Goal: Transaction & Acquisition: Purchase product/service

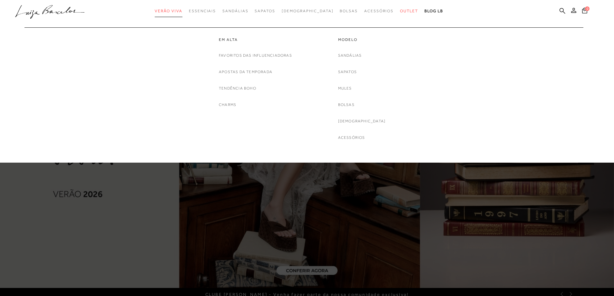
click at [183, 11] on span "Verão Viva" at bounding box center [169, 11] width 28 height 5
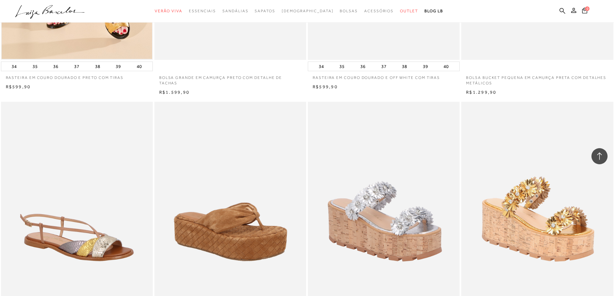
scroll to position [1419, 0]
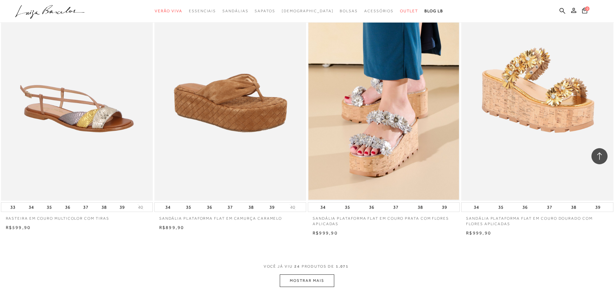
click at [308, 279] on button "MOSTRAR MAIS" at bounding box center [307, 281] width 54 height 13
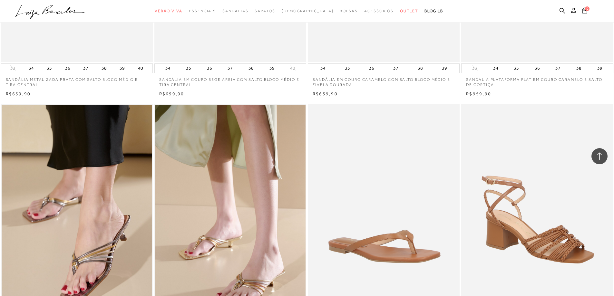
scroll to position [3064, 0]
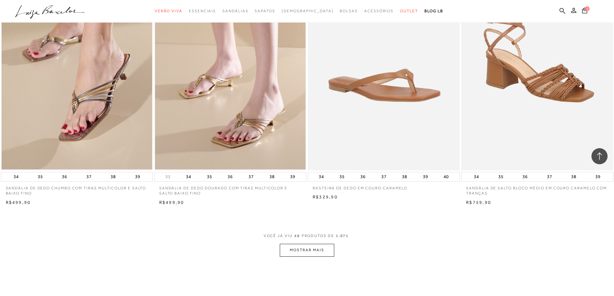
click at [305, 253] on button "MOSTRAR MAIS" at bounding box center [307, 250] width 54 height 13
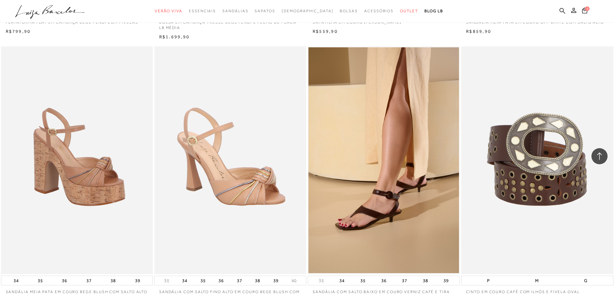
scroll to position [4741, 0]
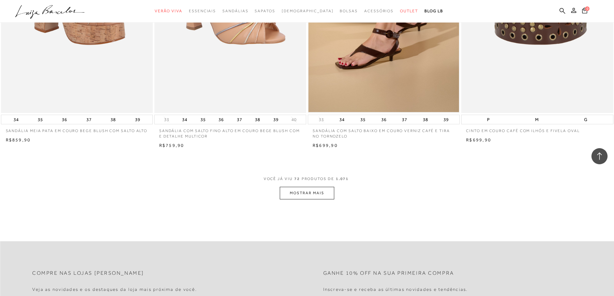
click at [316, 193] on button "MOSTRAR MAIS" at bounding box center [307, 193] width 54 height 13
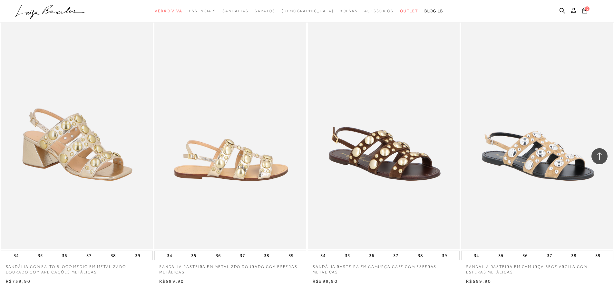
scroll to position [6321, 0]
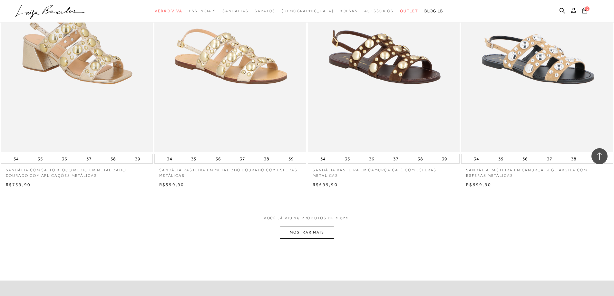
click at [306, 230] on button "MOSTRAR MAIS" at bounding box center [307, 232] width 54 height 13
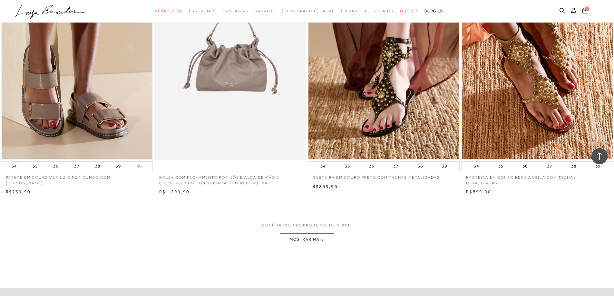
scroll to position [8031, 0]
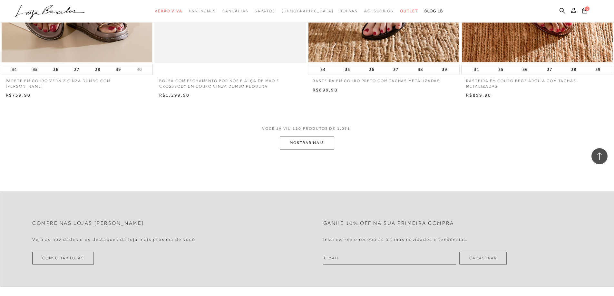
click at [306, 149] on button "MOSTRAR MAIS" at bounding box center [307, 143] width 54 height 13
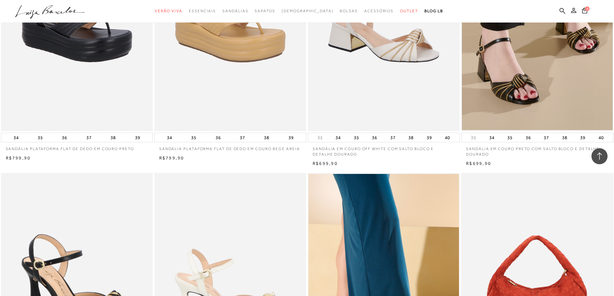
scroll to position [8902, 0]
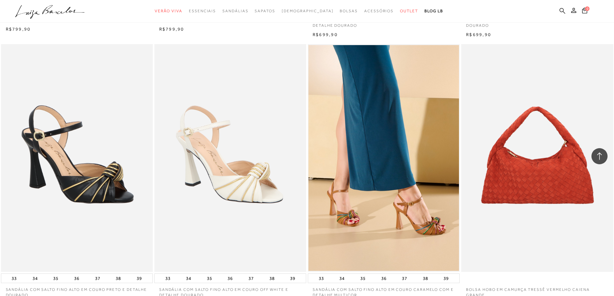
click at [562, 10] on icon at bounding box center [563, 11] width 6 height 6
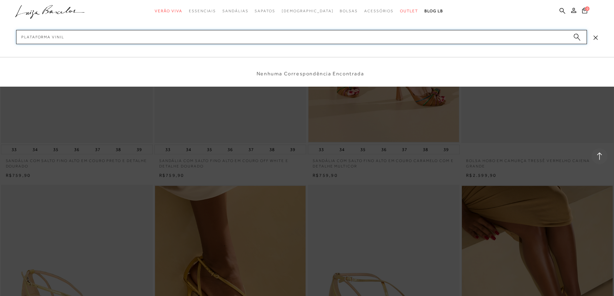
scroll to position [9063, 0]
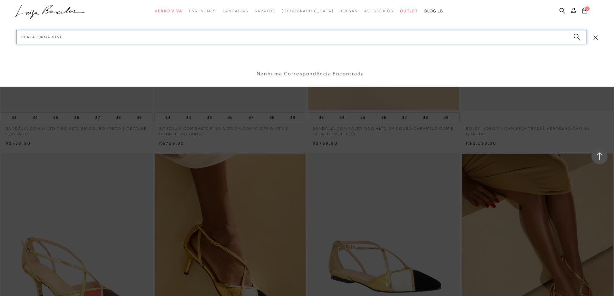
type input "PLATAFORMA VINIL"
click at [578, 38] on icon "submit" at bounding box center [579, 39] width 3 height 3
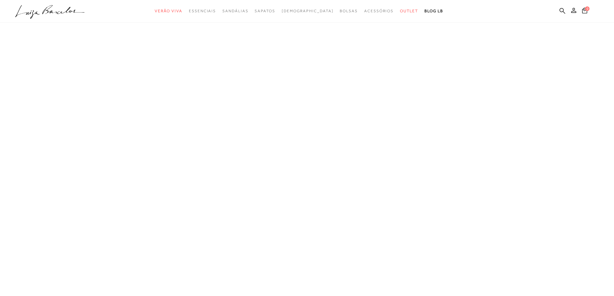
scroll to position [0, 0]
click at [562, 9] on icon at bounding box center [563, 11] width 6 height 6
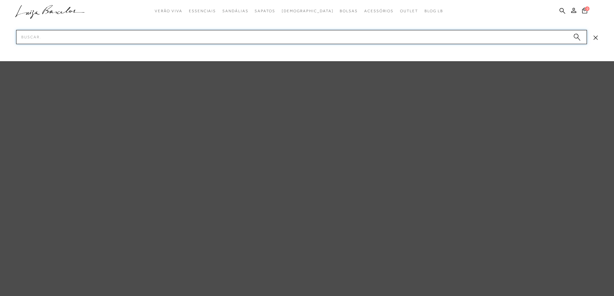
type input "N"
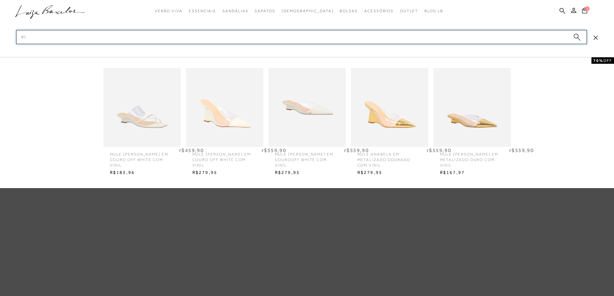
type input "V"
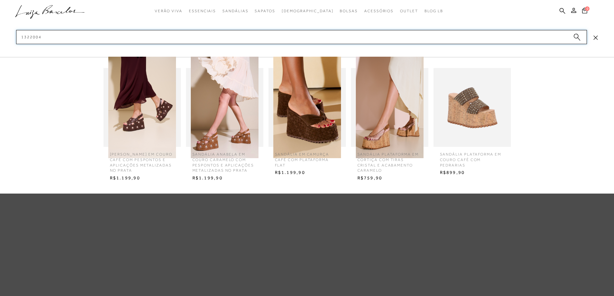
type input "1322004"
click at [405, 146] on img at bounding box center [389, 108] width 77 height 102
